Goal: Task Accomplishment & Management: Use online tool/utility

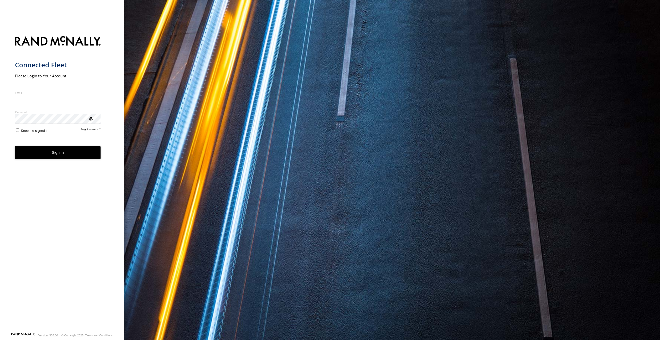
type input "**********"
click at [58, 159] on button "Sign in" at bounding box center [58, 152] width 86 height 13
